Goal: Task Accomplishment & Management: Use online tool/utility

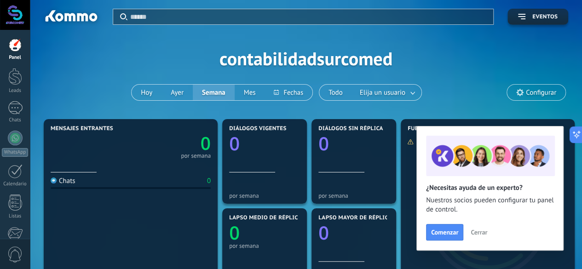
scroll to position [1, 0]
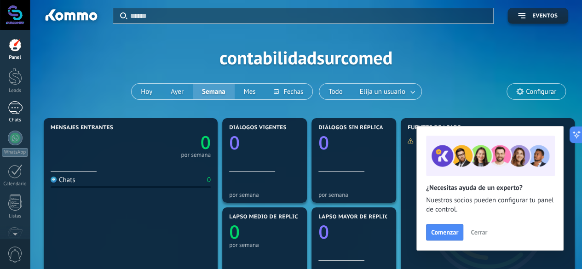
click at [15, 115] on link "Chats" at bounding box center [15, 112] width 30 height 22
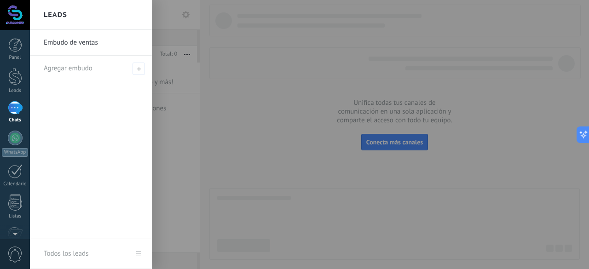
click at [88, 81] on div "Embudo de ventas Agregar embudo" at bounding box center [91, 134] width 122 height 209
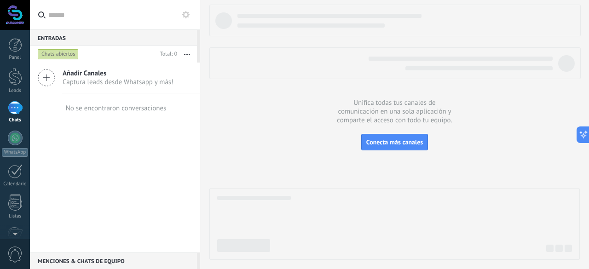
click at [83, 85] on span "Captura leads desde Whatsapp y más!" at bounding box center [118, 82] width 111 height 9
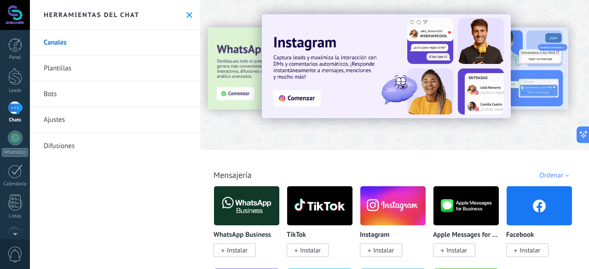
click at [234, 248] on span "Instalar" at bounding box center [237, 250] width 21 height 8
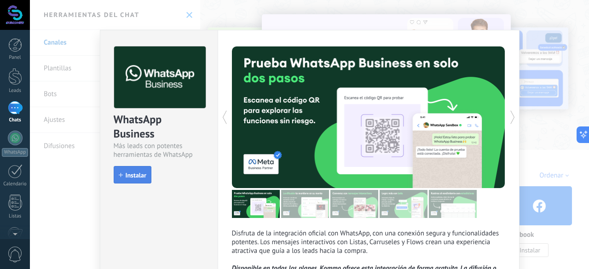
click at [140, 178] on span "Instalar" at bounding box center [136, 175] width 21 height 6
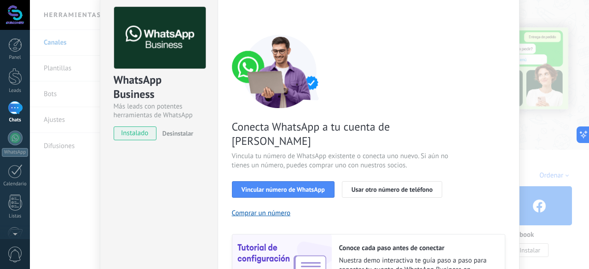
scroll to position [39, 0]
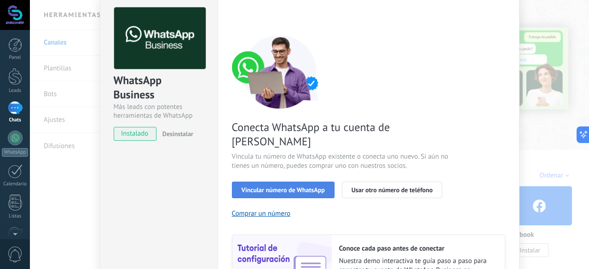
click at [275, 187] on span "Vincular número de WhatsApp" at bounding box center [283, 190] width 83 height 6
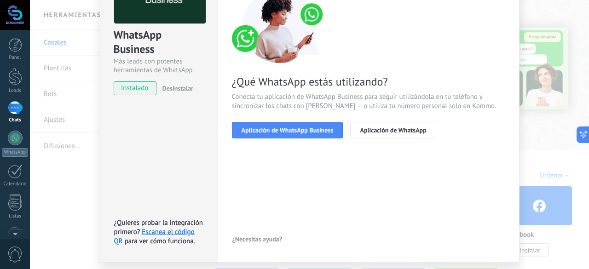
scroll to position [85, 0]
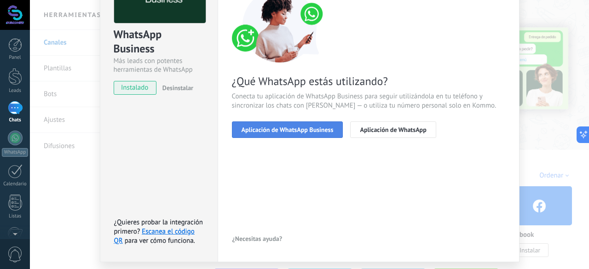
click at [287, 133] on button "Aplicación de WhatsApp Business" at bounding box center [287, 129] width 111 height 17
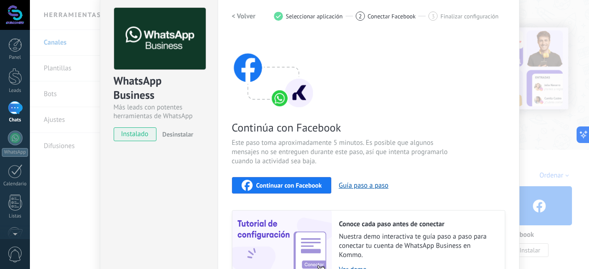
scroll to position [39, 0]
drag, startPoint x: 369, startPoint y: 184, endPoint x: 377, endPoint y: 185, distance: 8.4
click at [377, 185] on button "Guía paso a paso" at bounding box center [364, 185] width 50 height 9
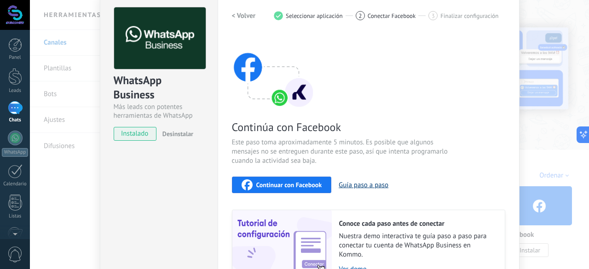
scroll to position [128, 0]
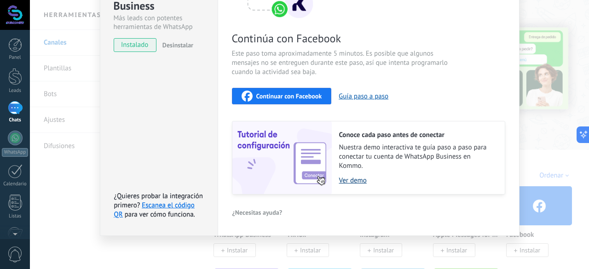
click at [354, 178] on link "Ver demo" at bounding box center [417, 180] width 156 height 9
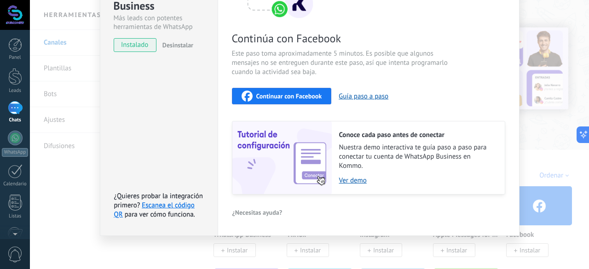
click at [294, 96] on span "Continuar con Facebook" at bounding box center [289, 96] width 66 height 6
click at [272, 101] on button "Continuar con Facebook" at bounding box center [282, 96] width 100 height 17
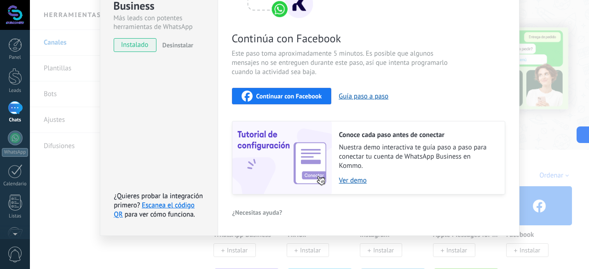
click at [290, 91] on div "Continuar con Facebook" at bounding box center [282, 96] width 81 height 11
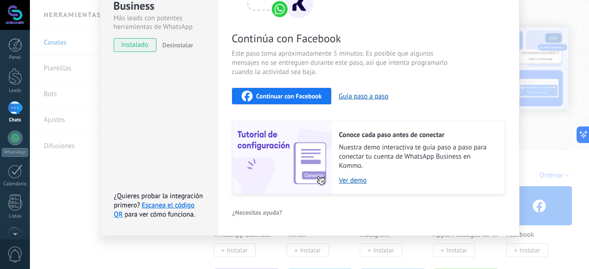
click at [519, 66] on div "WhatsApp Business Más leads con potentes herramientas de WhatsApp instalado Des…" at bounding box center [309, 134] width 559 height 269
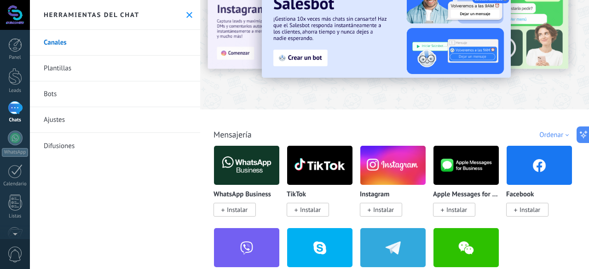
scroll to position [92, 0]
